Goal: Transaction & Acquisition: Purchase product/service

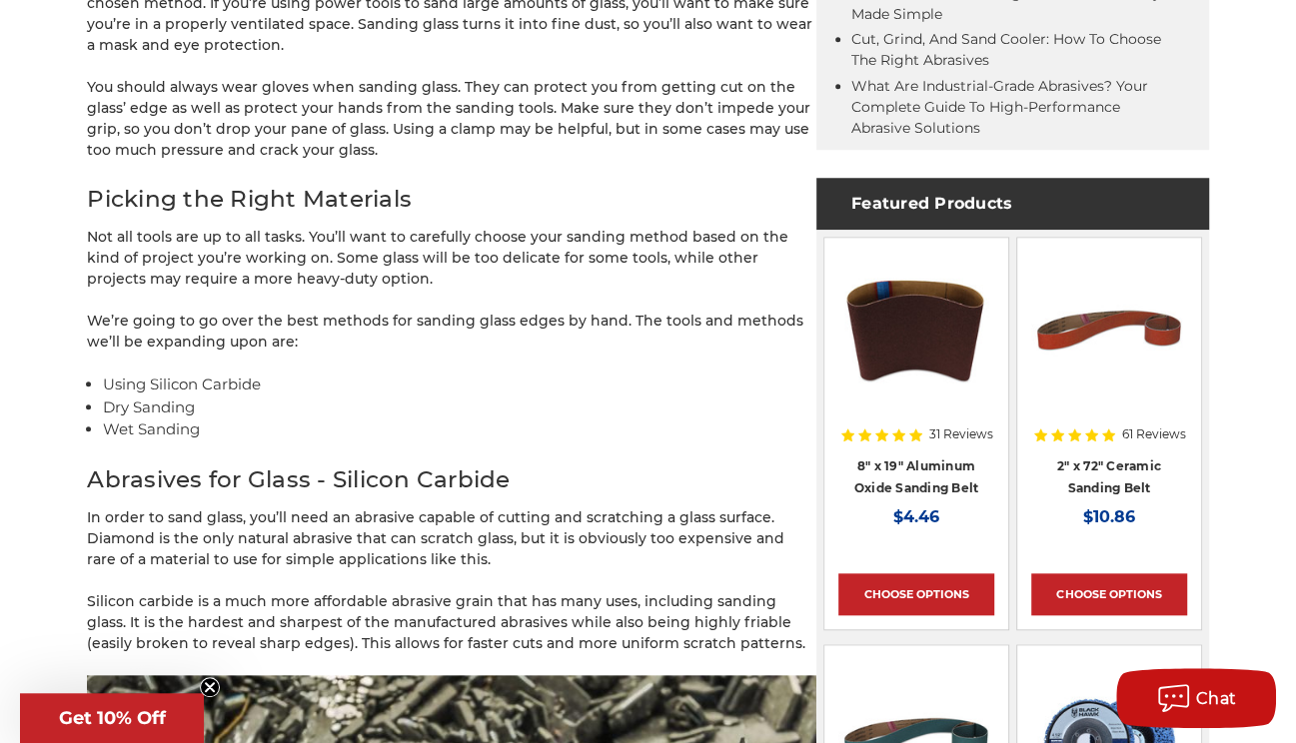
scroll to position [1142, 0]
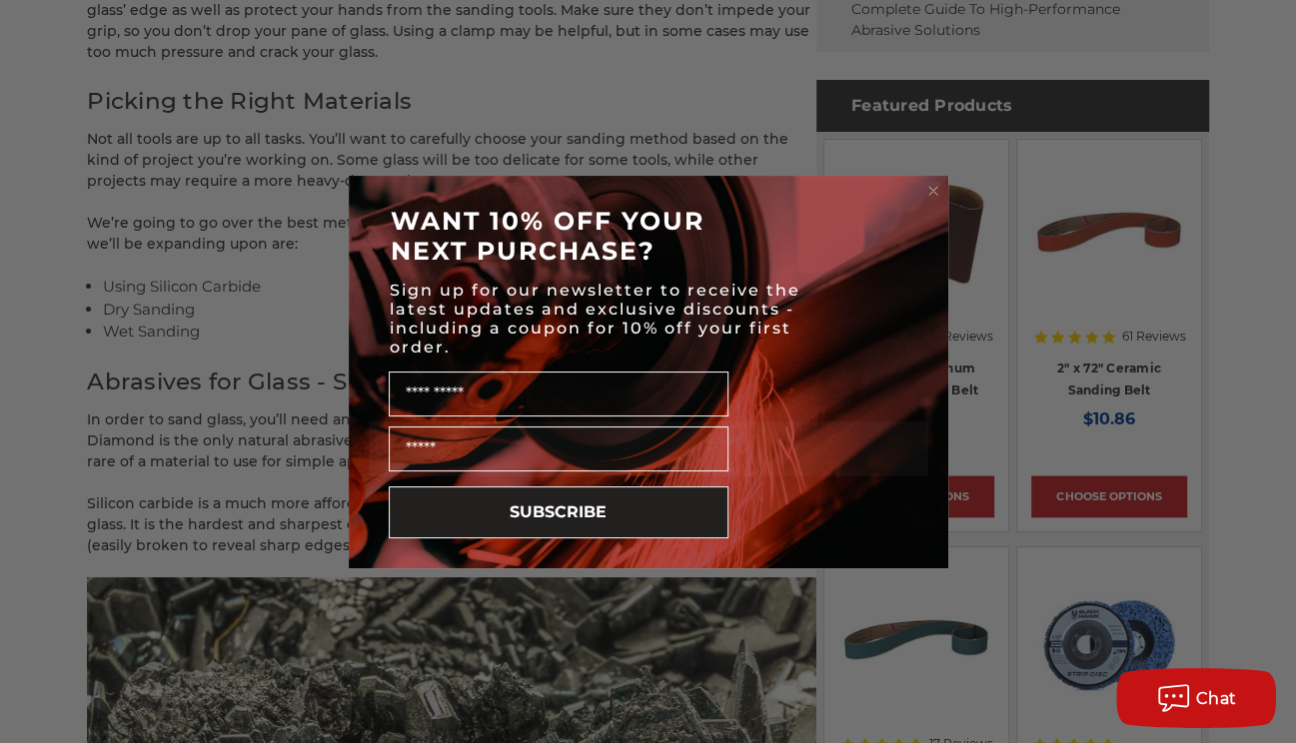
click at [938, 189] on circle "Close dialog" at bounding box center [932, 190] width 19 height 19
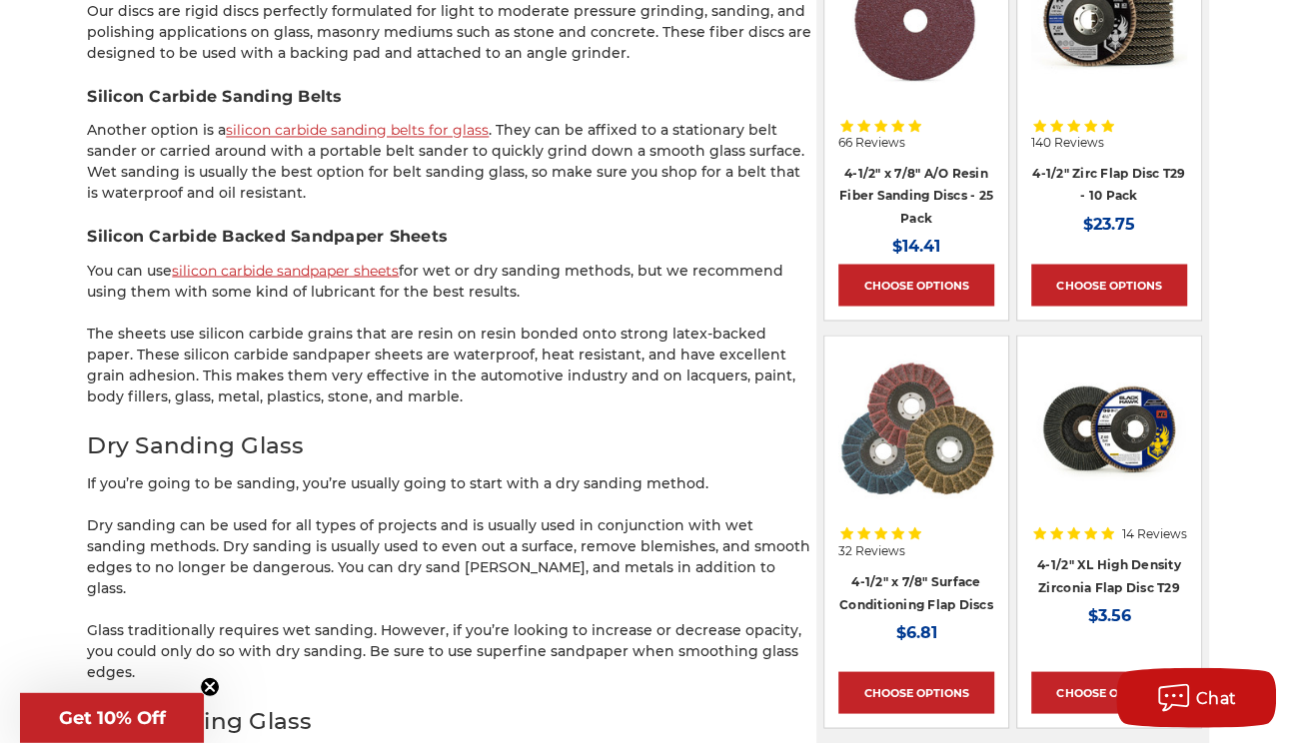
scroll to position [2200, 0]
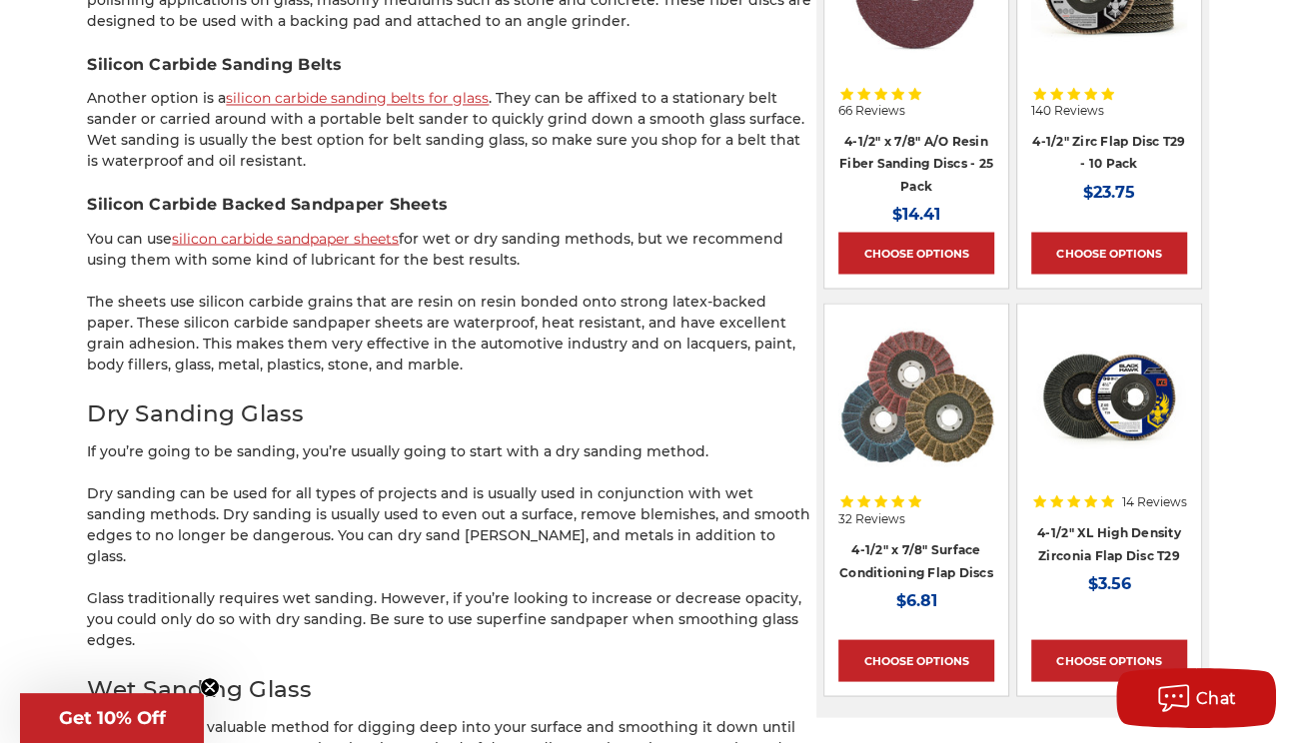
click at [305, 235] on link "silicon carbide sandpaper sheets" at bounding box center [285, 238] width 227 height 18
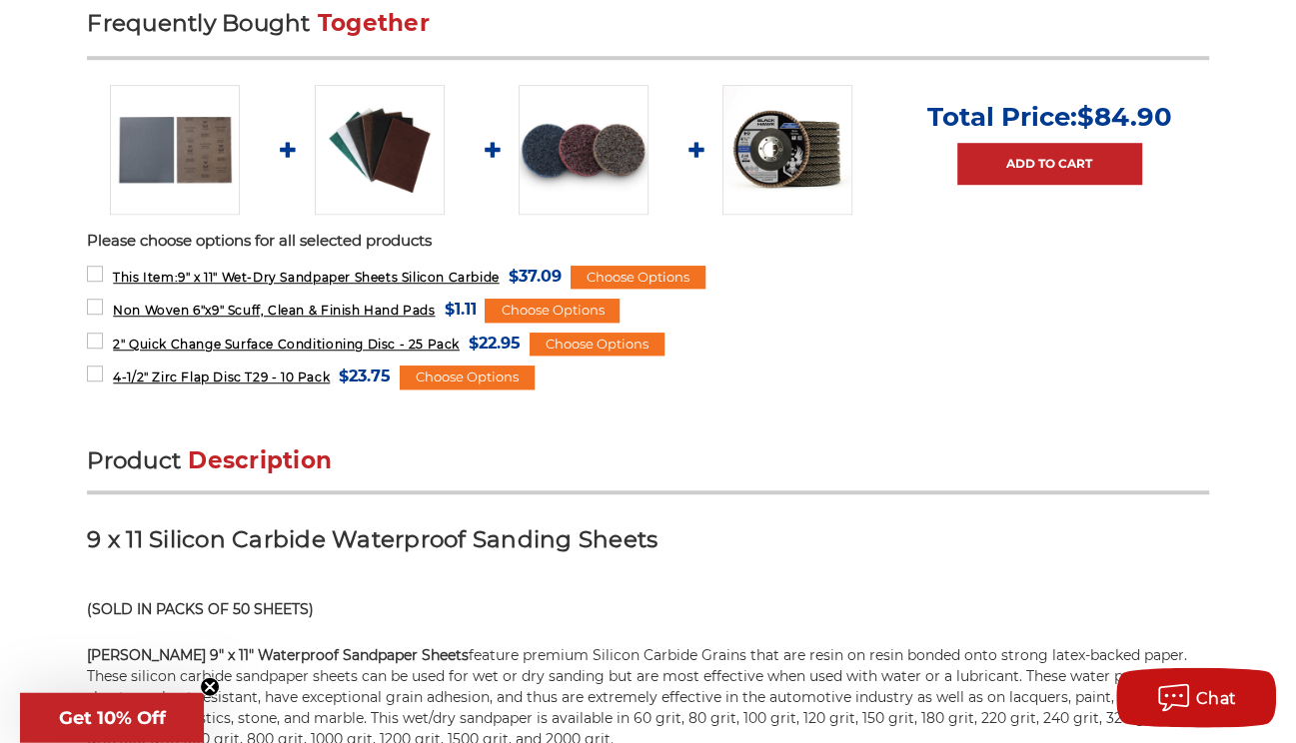
scroll to position [953, 0]
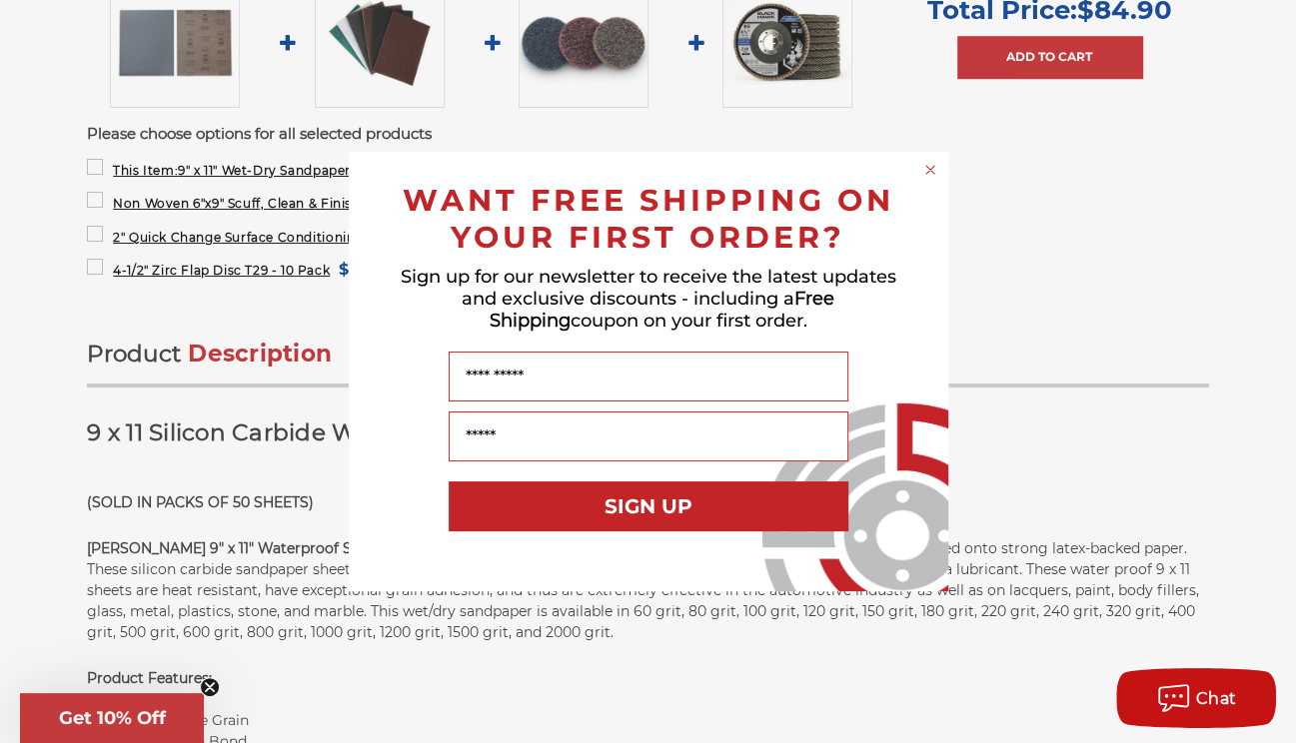
click at [1252, 455] on div "Close dialog WANT FREE SHIPPING ON YOUR FIRST ORDER? Sign up for our newsletter…" at bounding box center [648, 371] width 1296 height 743
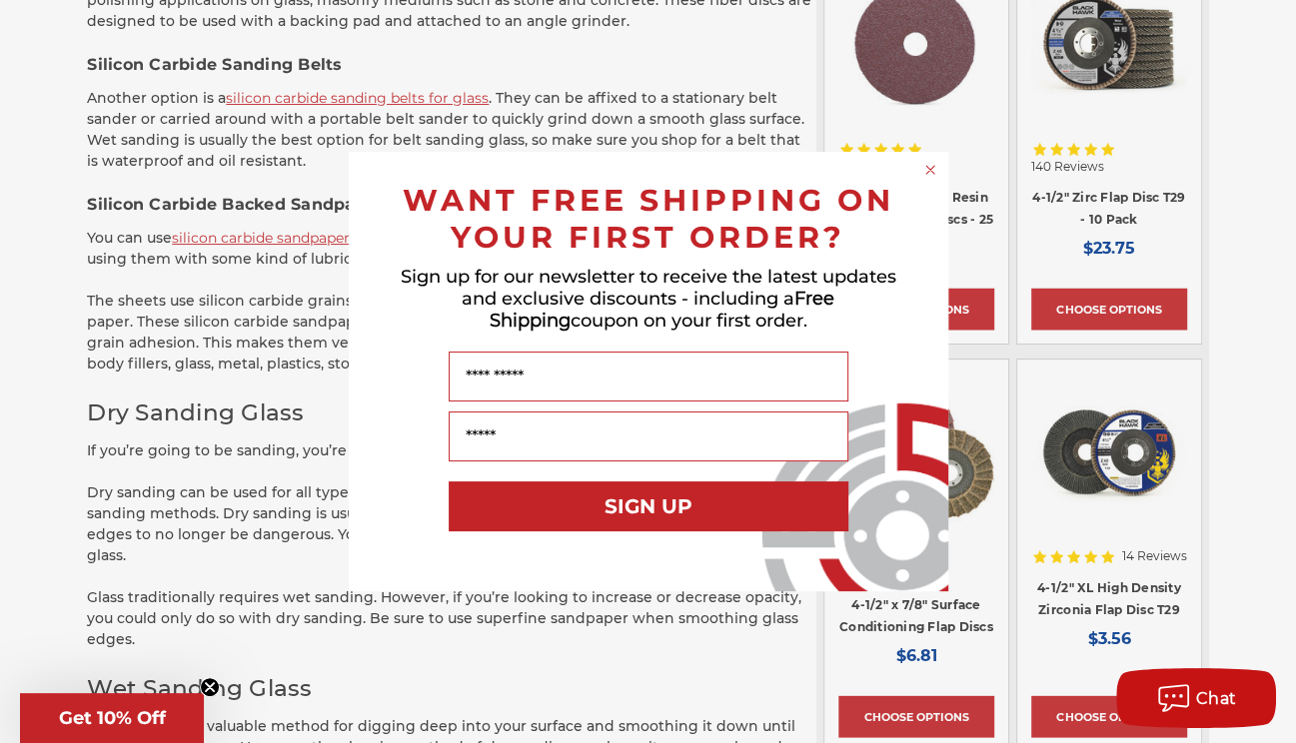
click at [928, 165] on circle "Close dialog" at bounding box center [929, 170] width 19 height 19
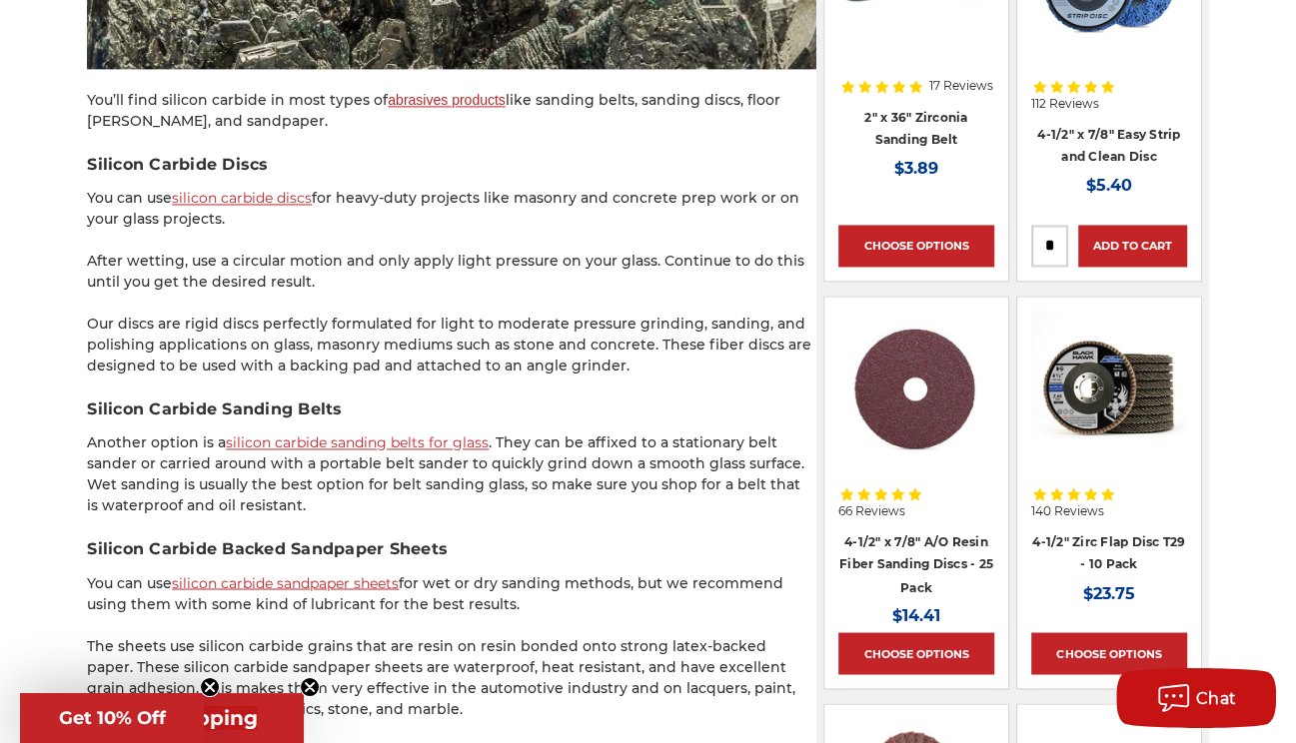
scroll to position [1883, 0]
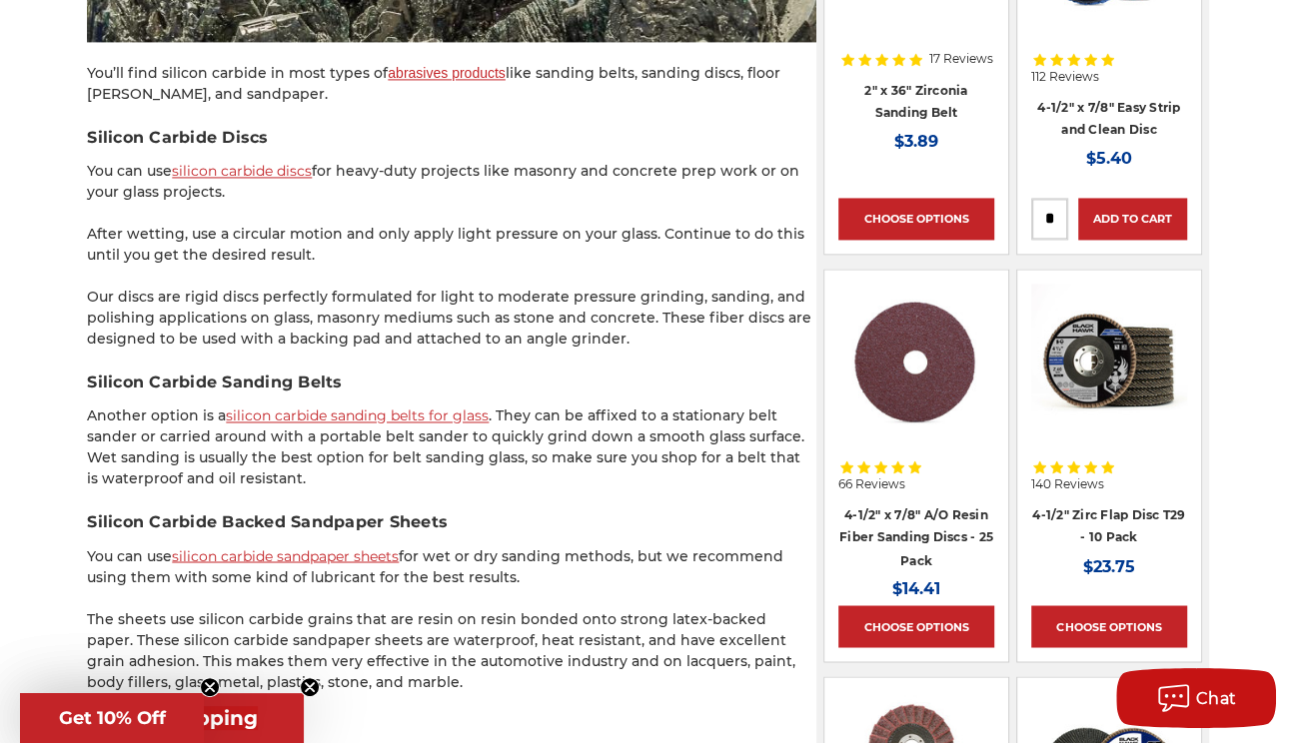
click at [337, 417] on link "silicon carbide sanding belts for glass" at bounding box center [357, 416] width 263 height 18
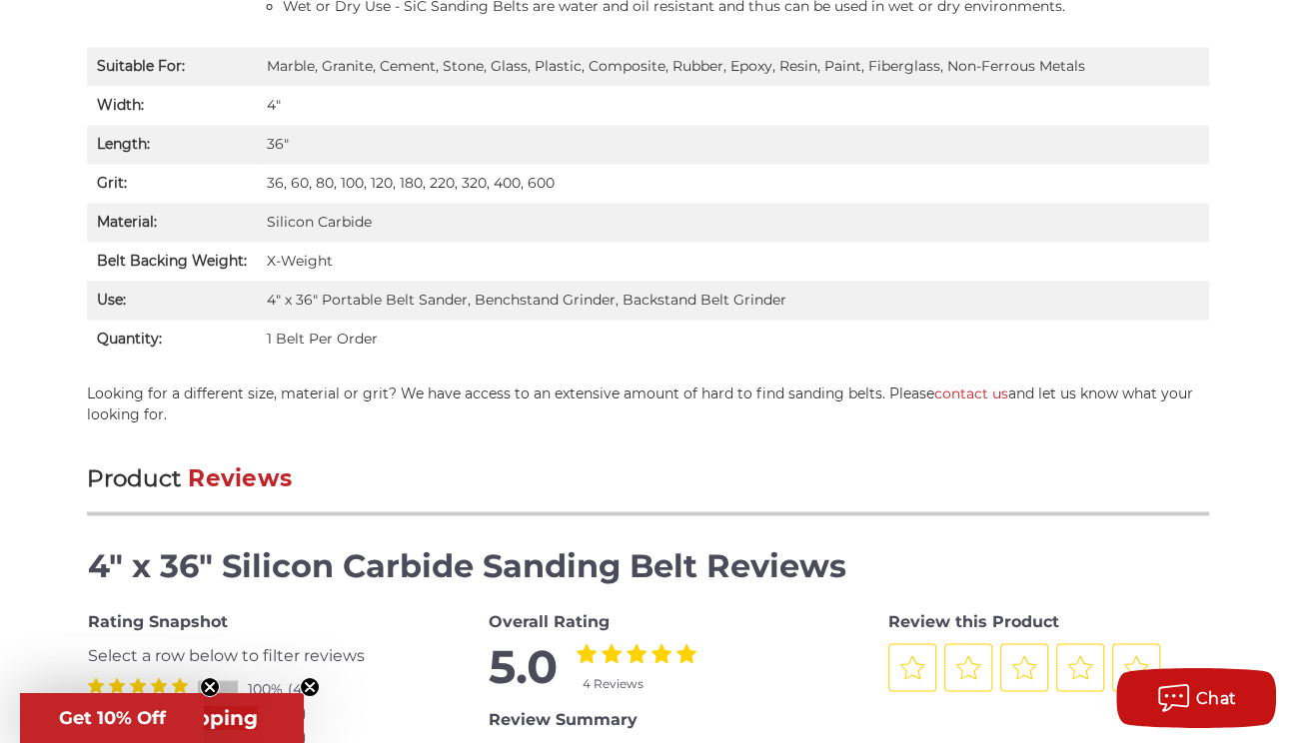
scroll to position [1906, 0]
